Goal: Information Seeking & Learning: Learn about a topic

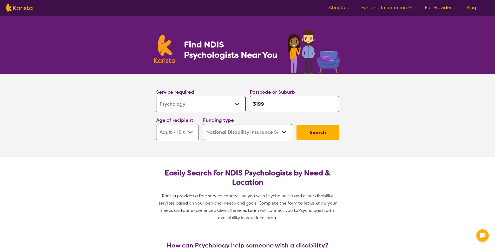
select select "Psychology"
select select "AD"
select select "NDIS"
select select "Psychology"
select select "AD"
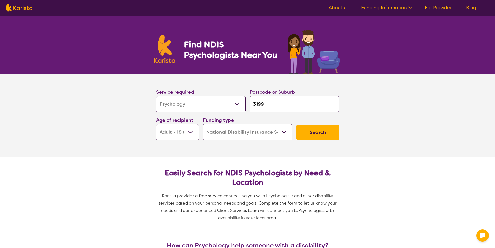
select select "NDIS"
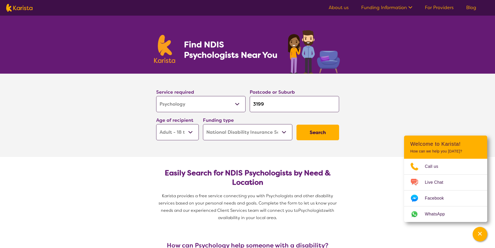
click at [324, 129] on button "Search" at bounding box center [317, 132] width 43 height 16
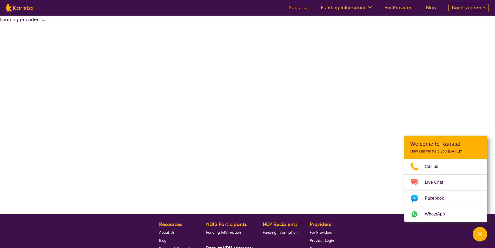
select select "by_score"
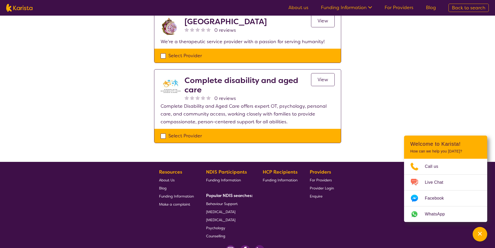
scroll to position [364, 0]
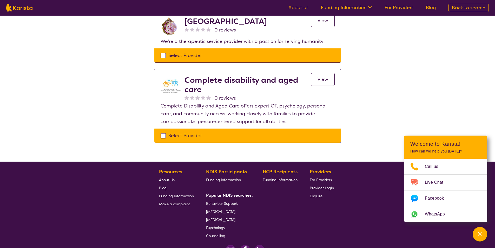
select select "Psychology"
select select "AD"
select select "NDIS"
select select "Psychology"
select select "AD"
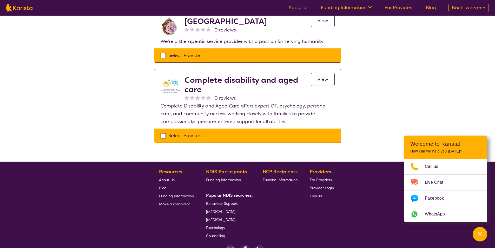
select select "NDIS"
